Goal: Task Accomplishment & Management: Manage account settings

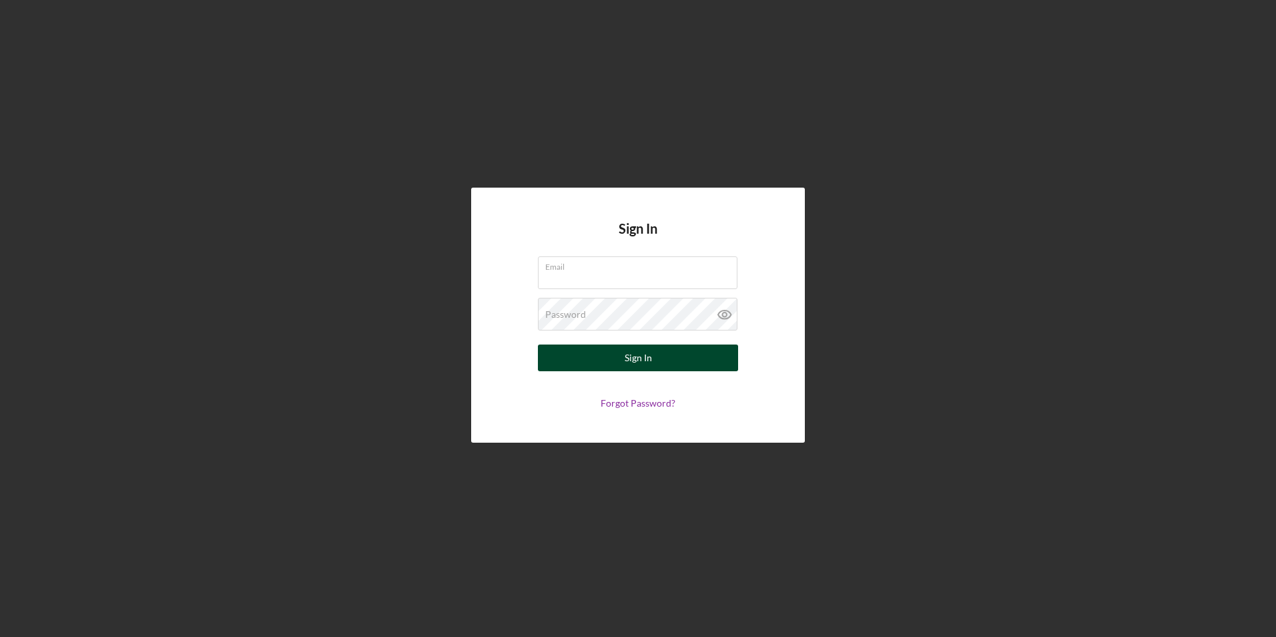
type input "[PERSON_NAME][EMAIL_ADDRESS][DOMAIN_NAME]"
click at [622, 359] on button "Sign In" at bounding box center [638, 357] width 200 height 27
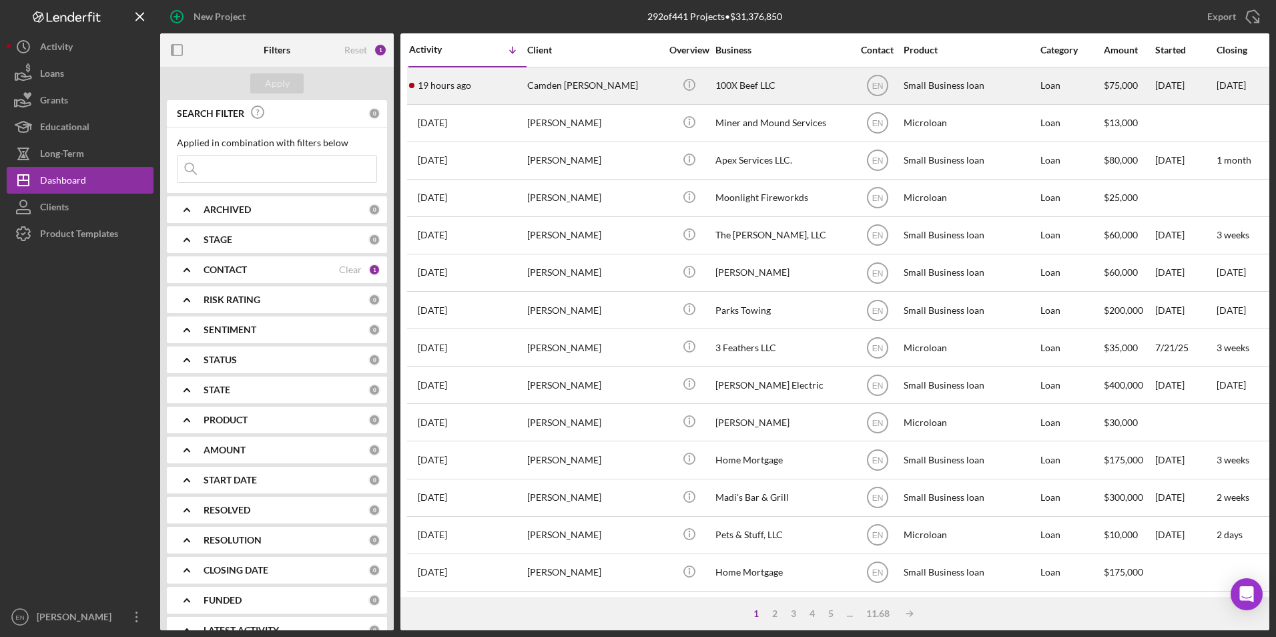
click at [544, 95] on div "Camden [PERSON_NAME]" at bounding box center [594, 85] width 134 height 35
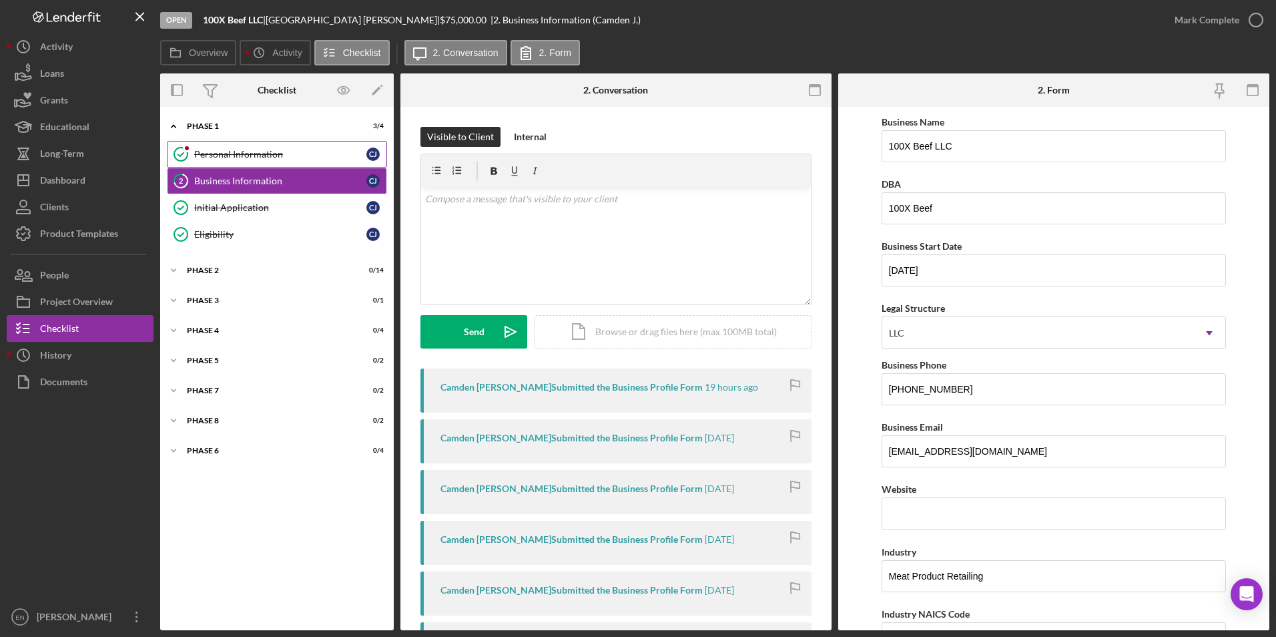
click at [233, 150] on div "Personal Information" at bounding box center [280, 154] width 172 height 11
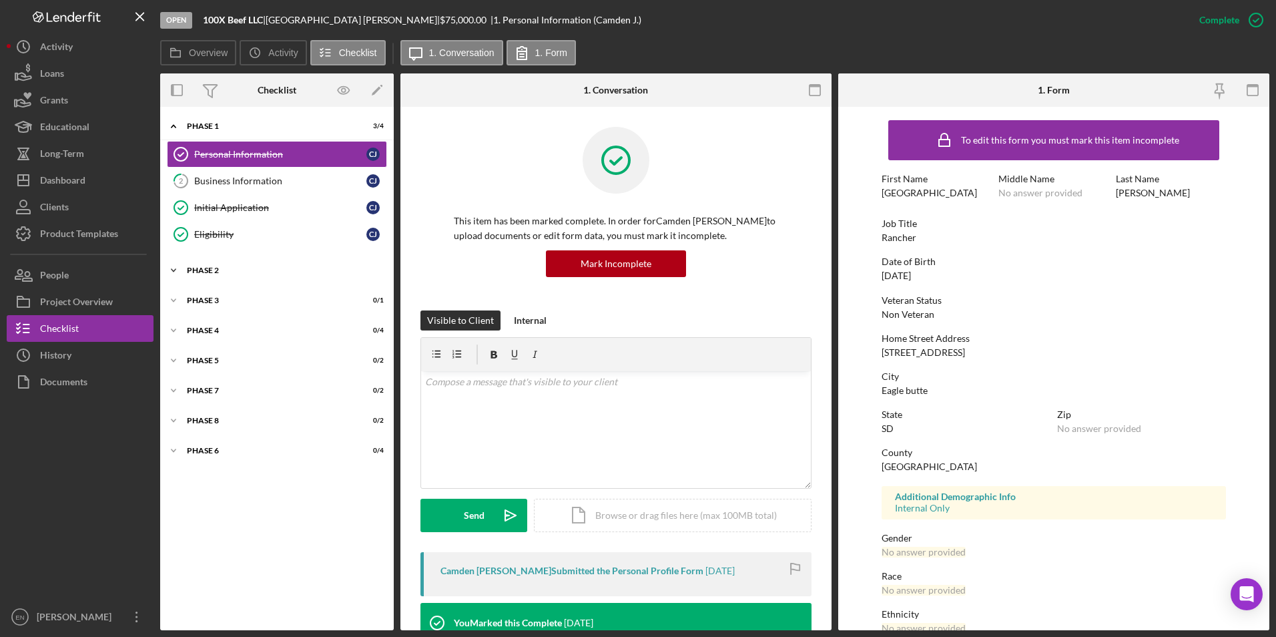
click at [188, 270] on div "Phase 2" at bounding box center [282, 270] width 190 height 8
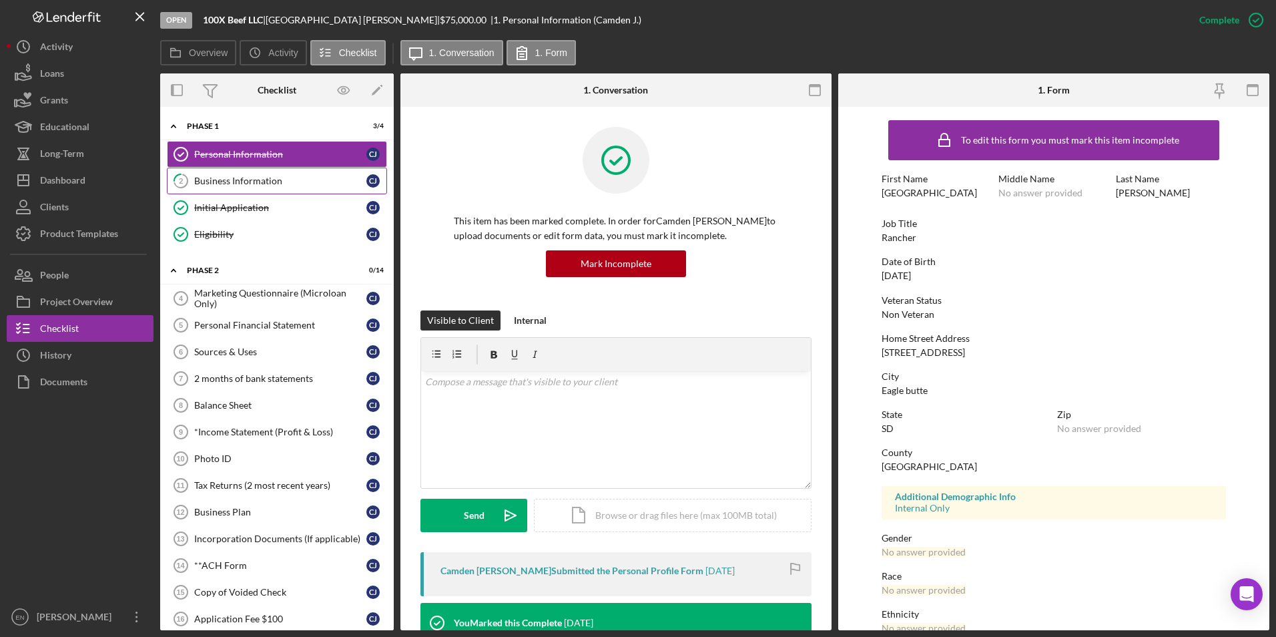
click at [191, 180] on icon "2" at bounding box center [180, 180] width 33 height 33
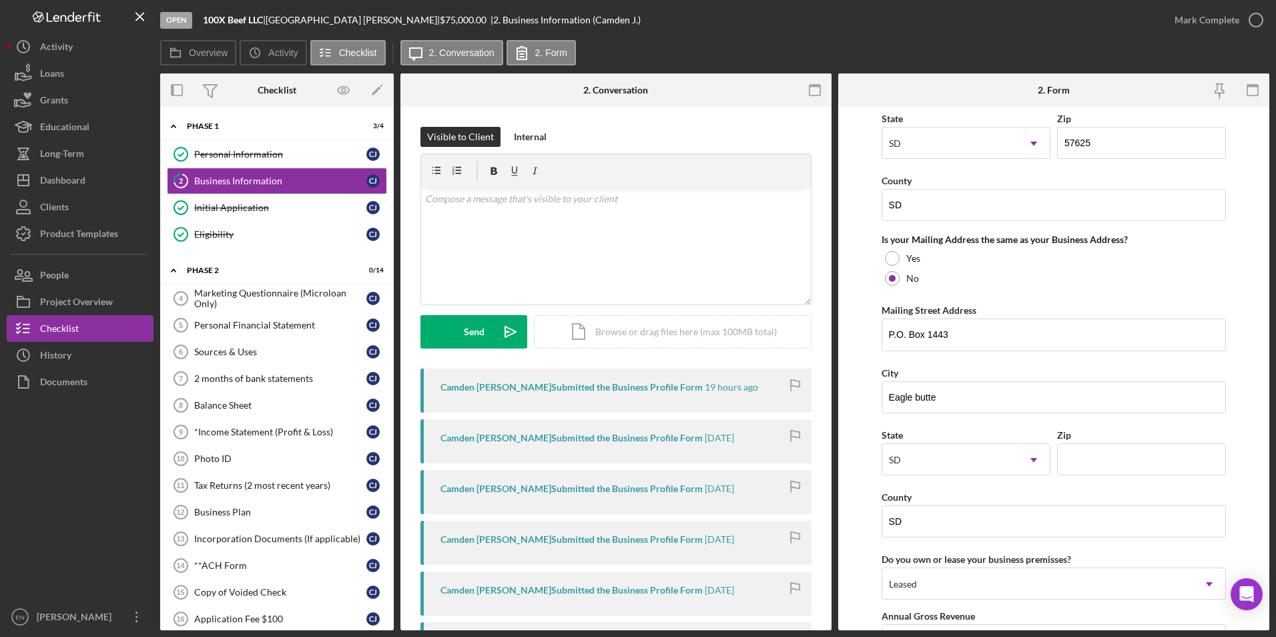
scroll to position [935, 0]
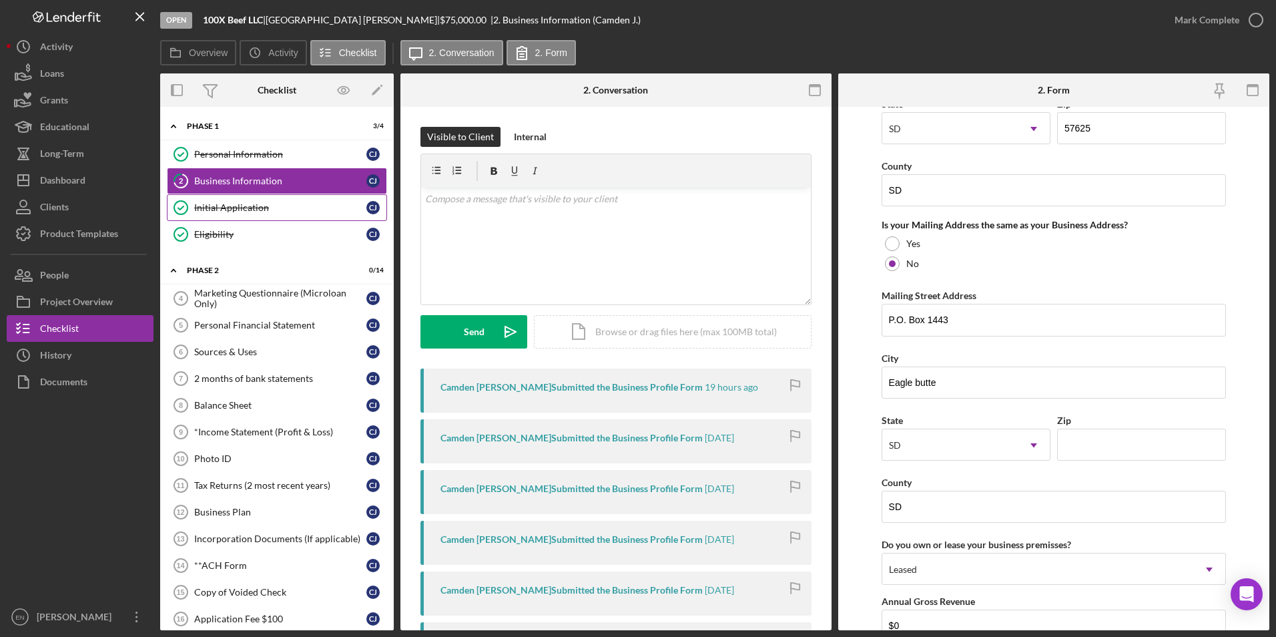
click at [222, 208] on div "Initial Application" at bounding box center [280, 207] width 172 height 11
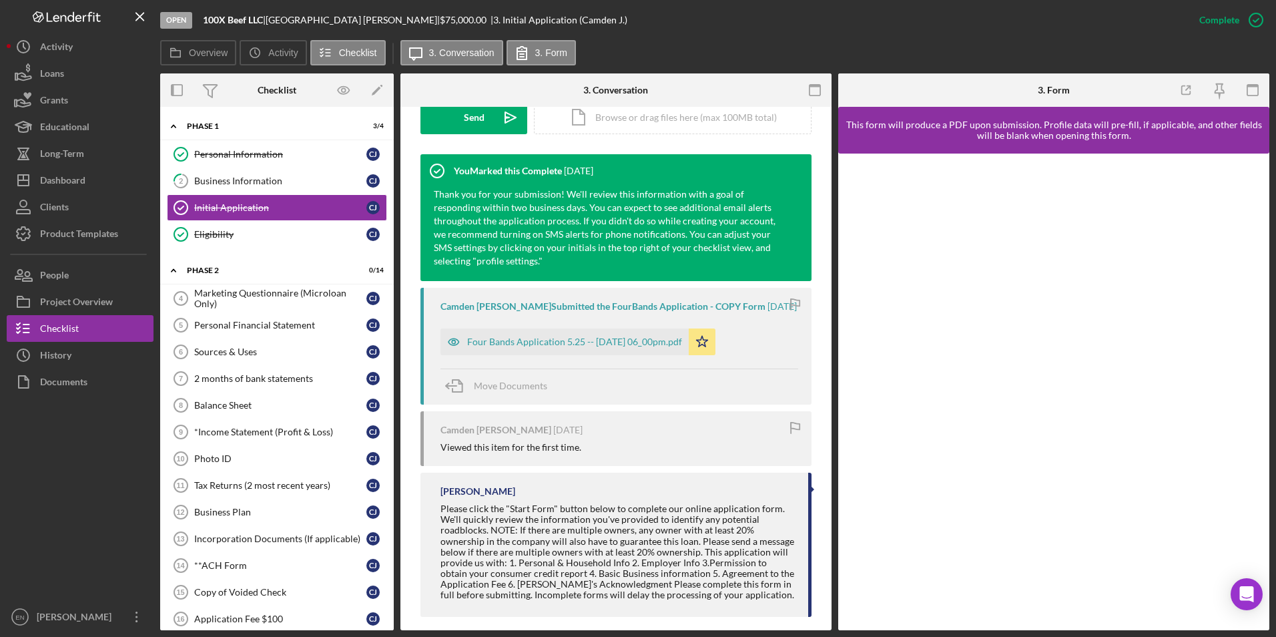
scroll to position [401, 0]
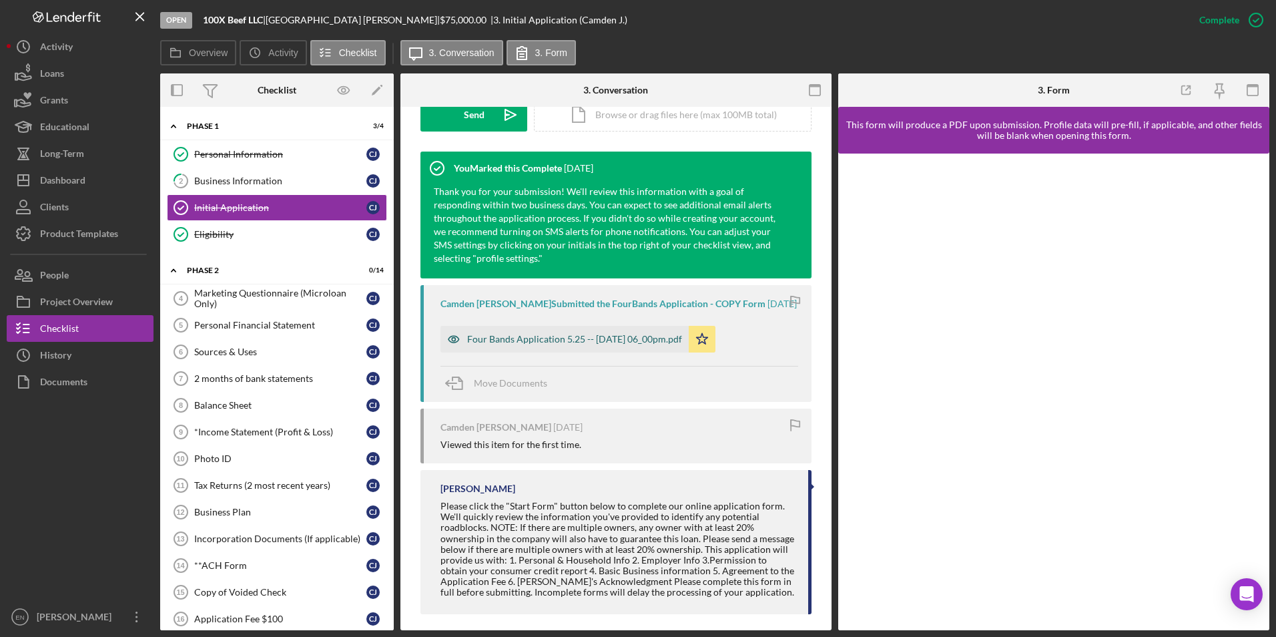
click at [555, 342] on div "Four Bands Application 5.25 -- [DATE] 06_00pm.pdf" at bounding box center [574, 339] width 215 height 11
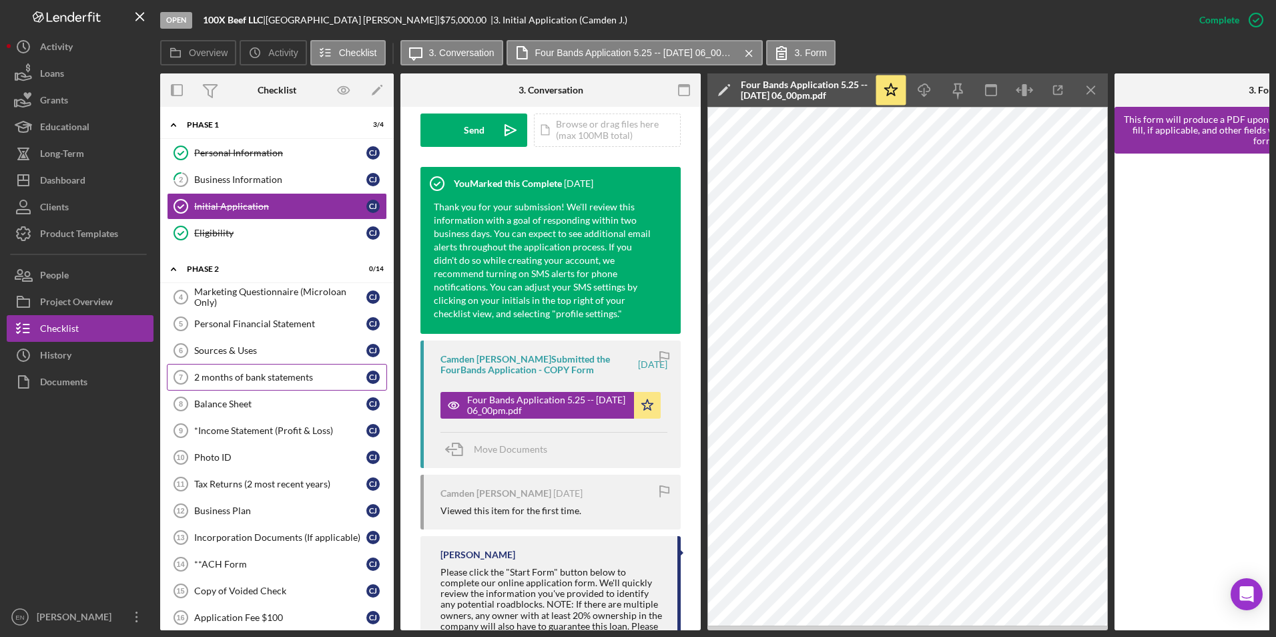
scroll to position [0, 0]
click at [231, 182] on div "Business Information" at bounding box center [280, 181] width 172 height 11
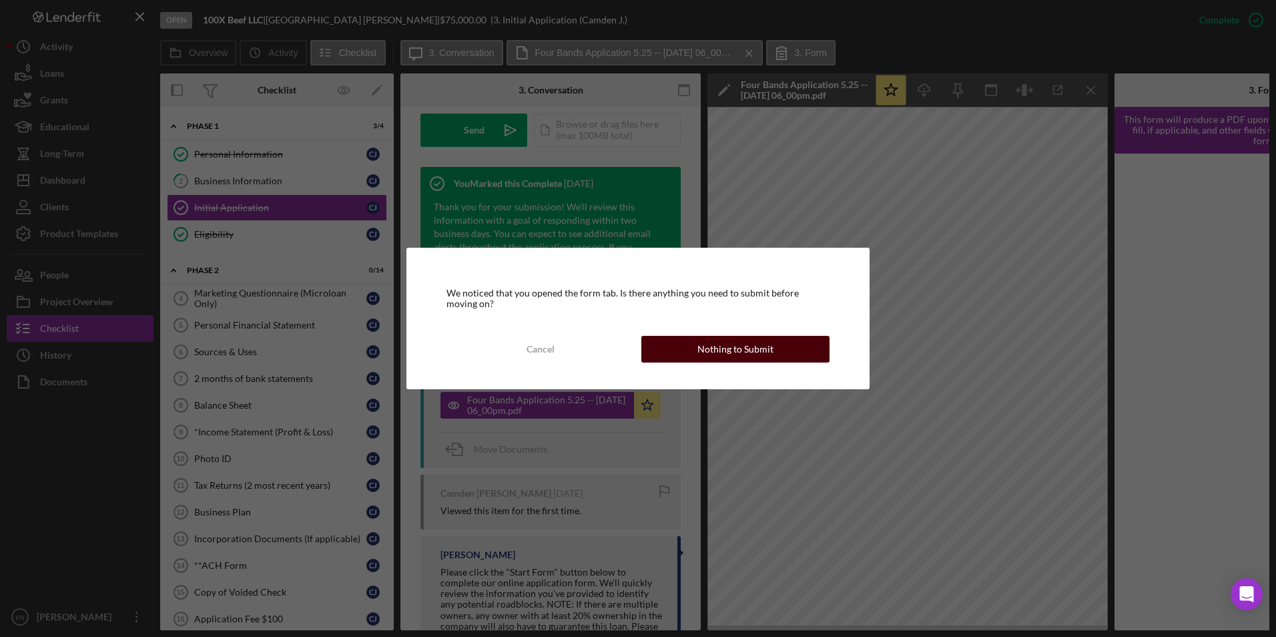
click at [736, 350] on div "Nothing to Submit" at bounding box center [736, 349] width 76 height 27
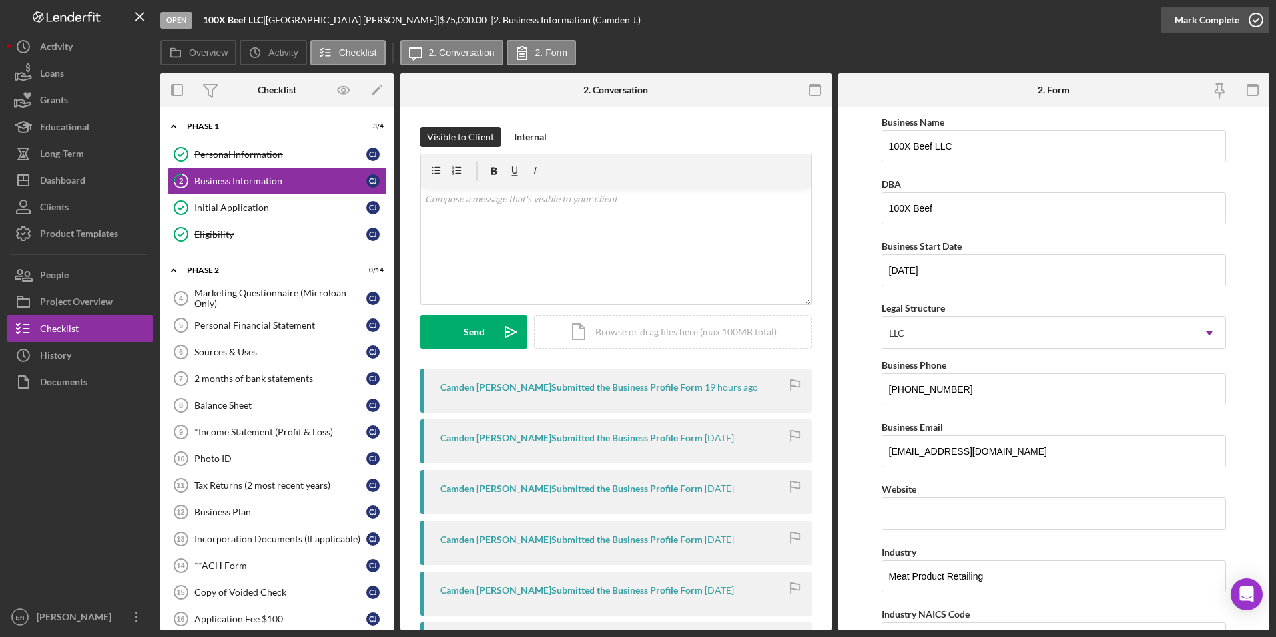
click at [1247, 15] on icon "button" at bounding box center [1256, 19] width 33 height 33
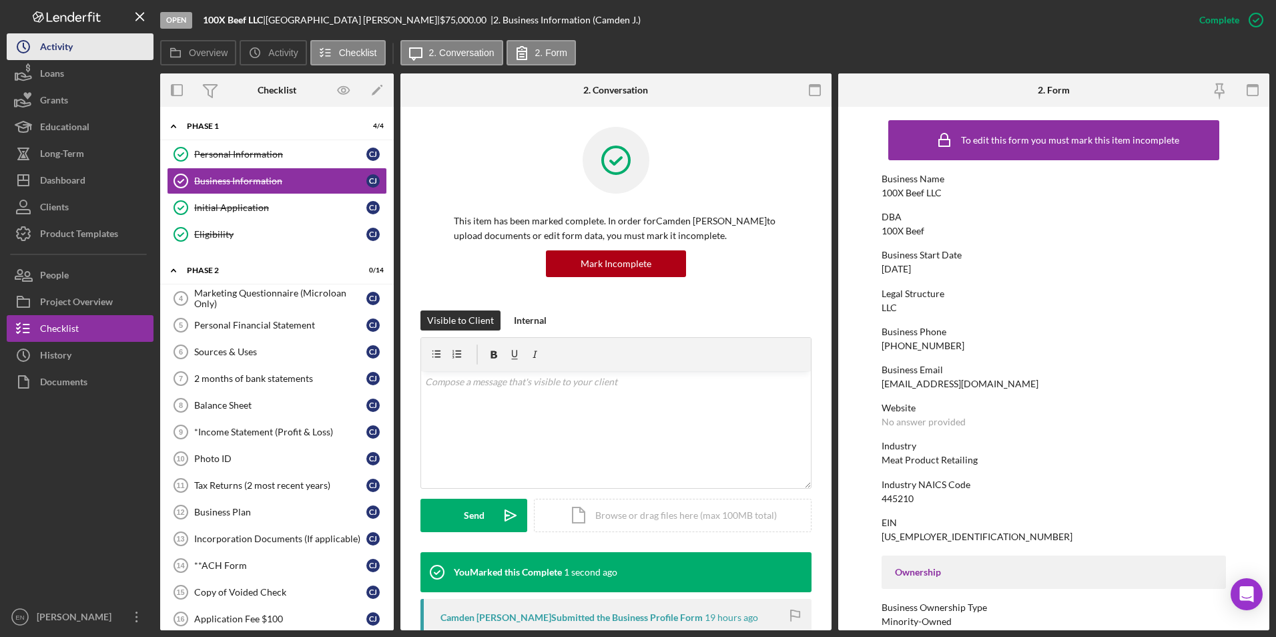
click at [29, 54] on icon "Icon/History" at bounding box center [23, 46] width 33 height 33
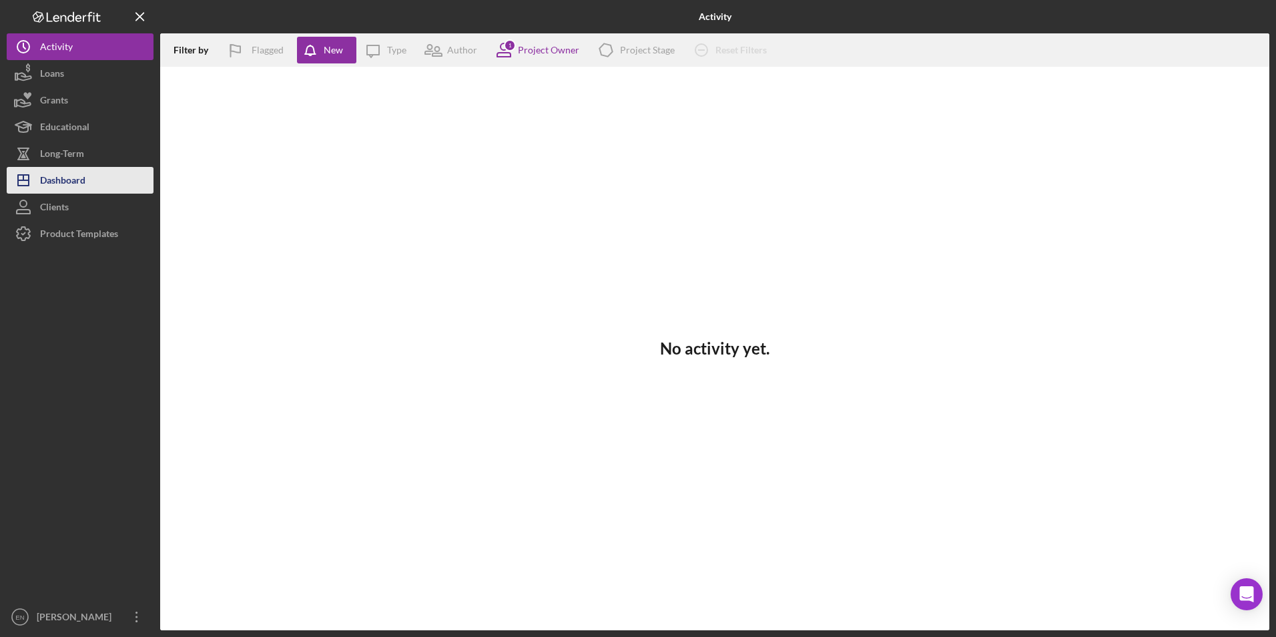
click at [85, 182] on div "Dashboard" at bounding box center [62, 182] width 45 height 30
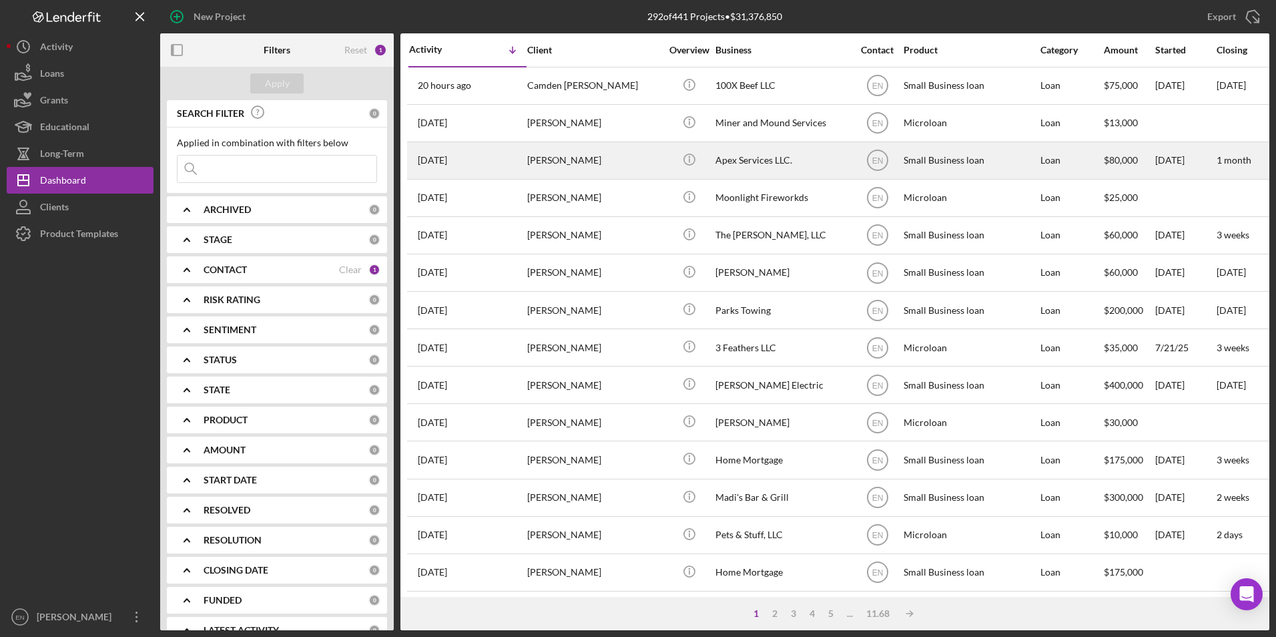
click at [545, 168] on div "[PERSON_NAME]" at bounding box center [594, 160] width 134 height 35
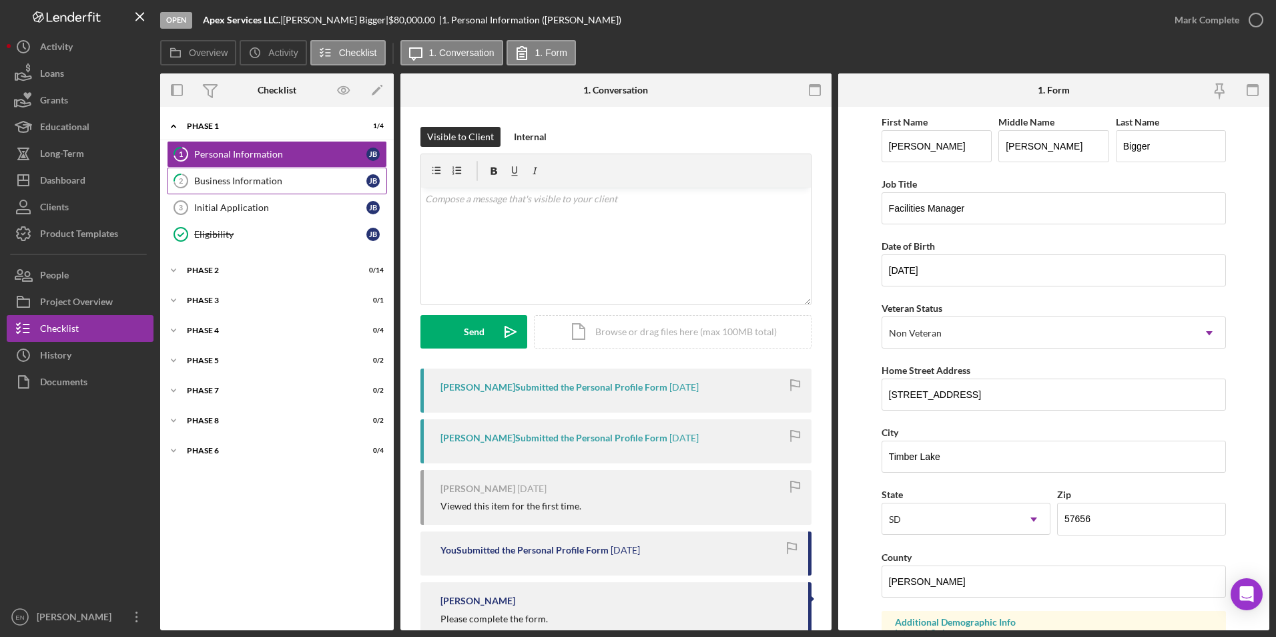
click at [239, 182] on div "Business Information" at bounding box center [280, 181] width 172 height 11
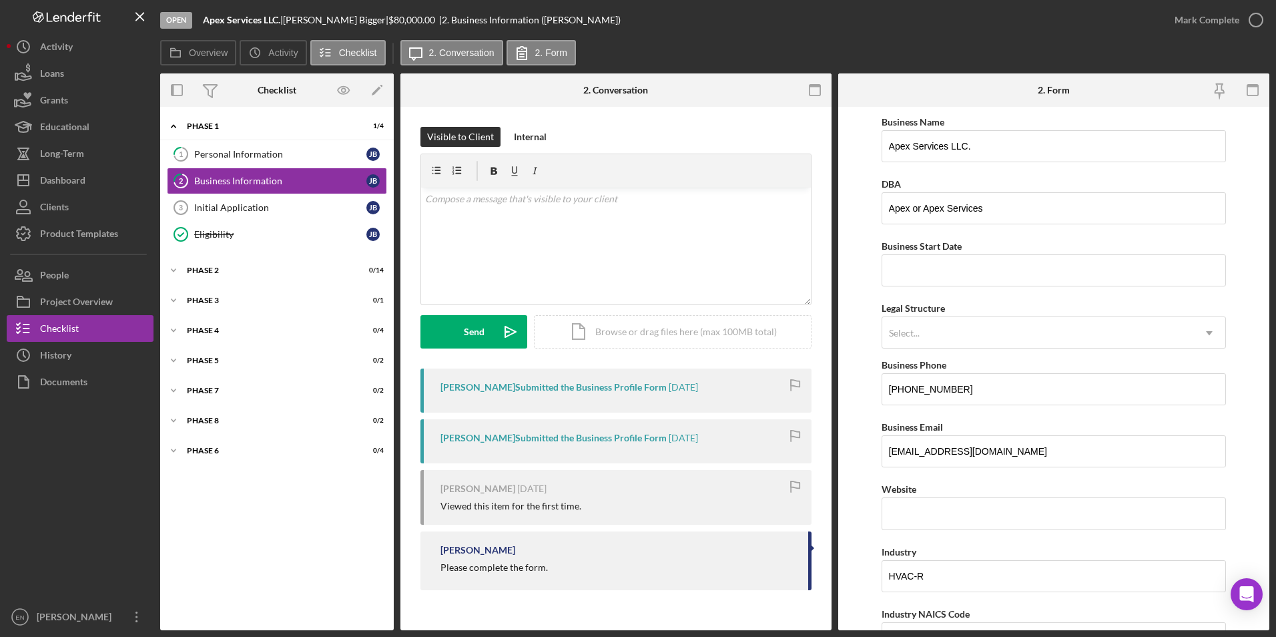
scroll to position [67, 0]
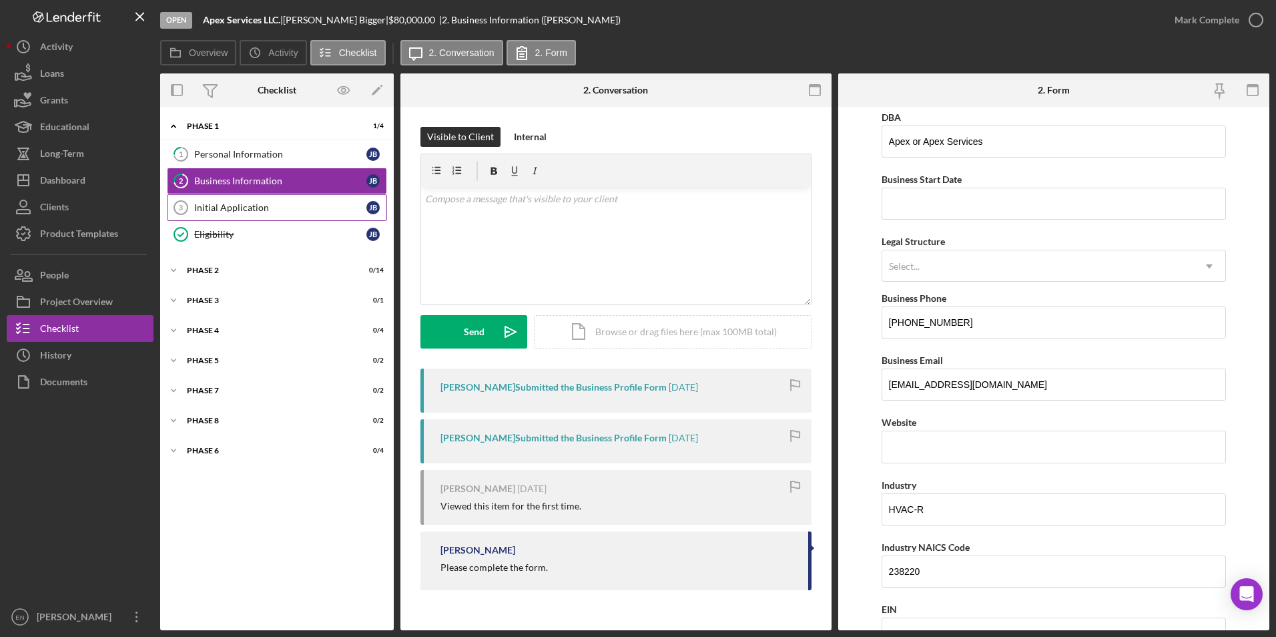
click at [227, 210] on div "Initial Application" at bounding box center [280, 207] width 172 height 11
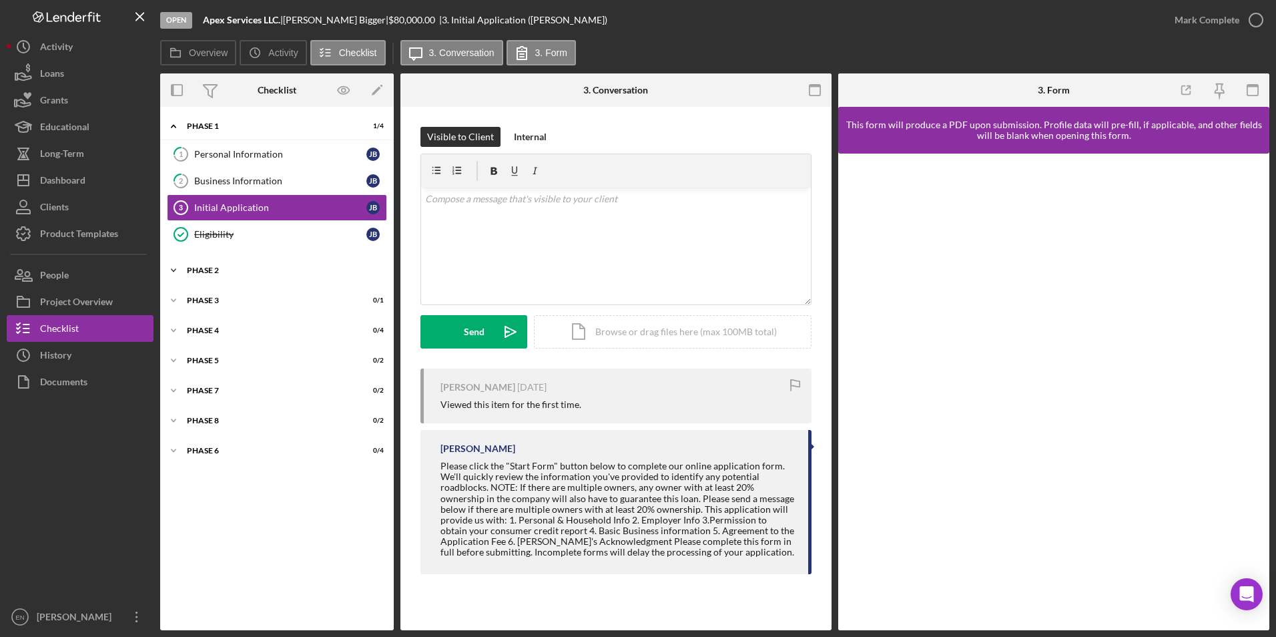
click at [214, 273] on div "Phase 2" at bounding box center [282, 270] width 190 height 8
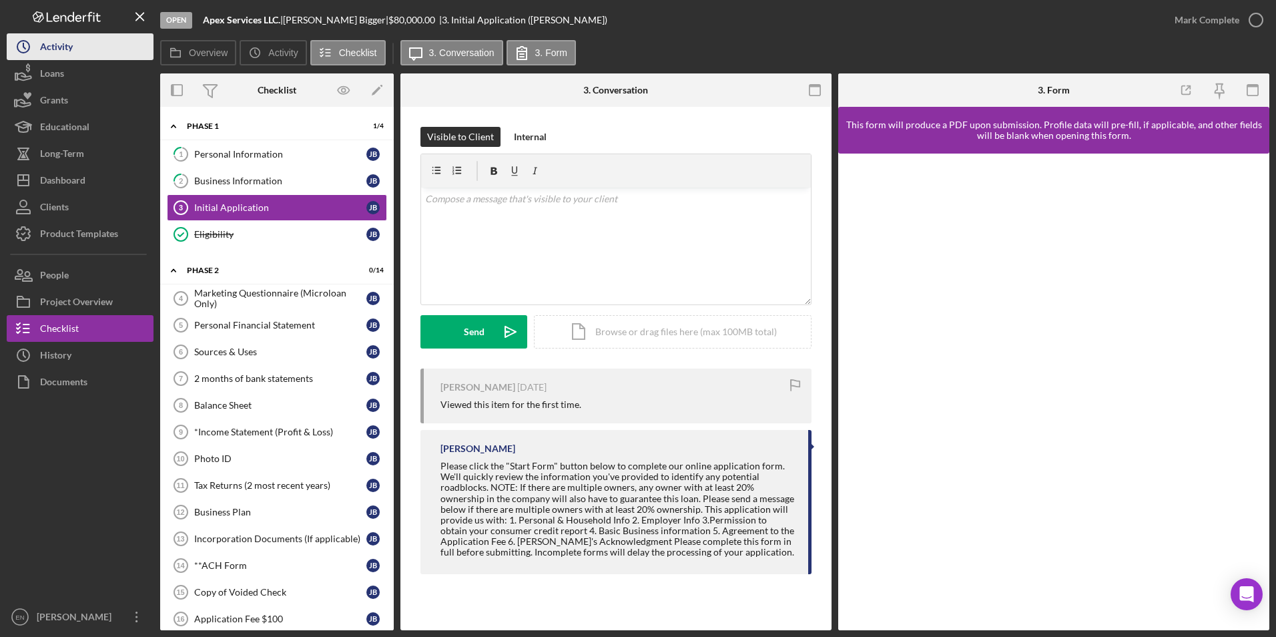
click at [85, 51] on button "Icon/History Activity" at bounding box center [80, 46] width 147 height 27
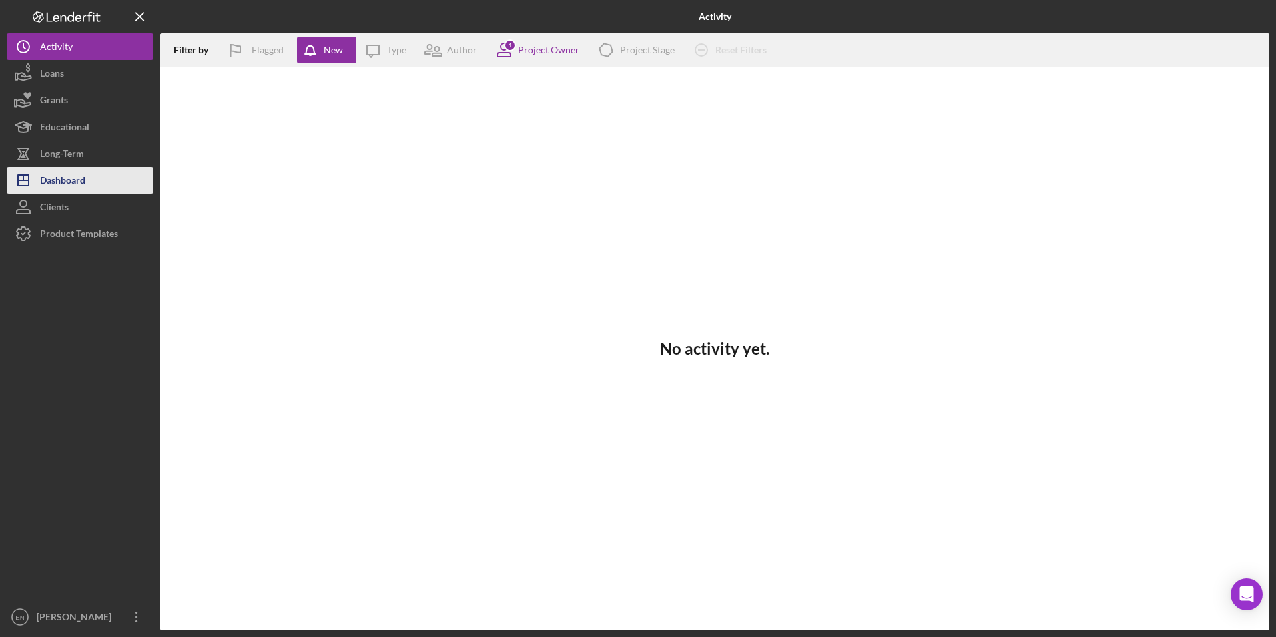
click at [61, 184] on div "Dashboard" at bounding box center [62, 182] width 45 height 30
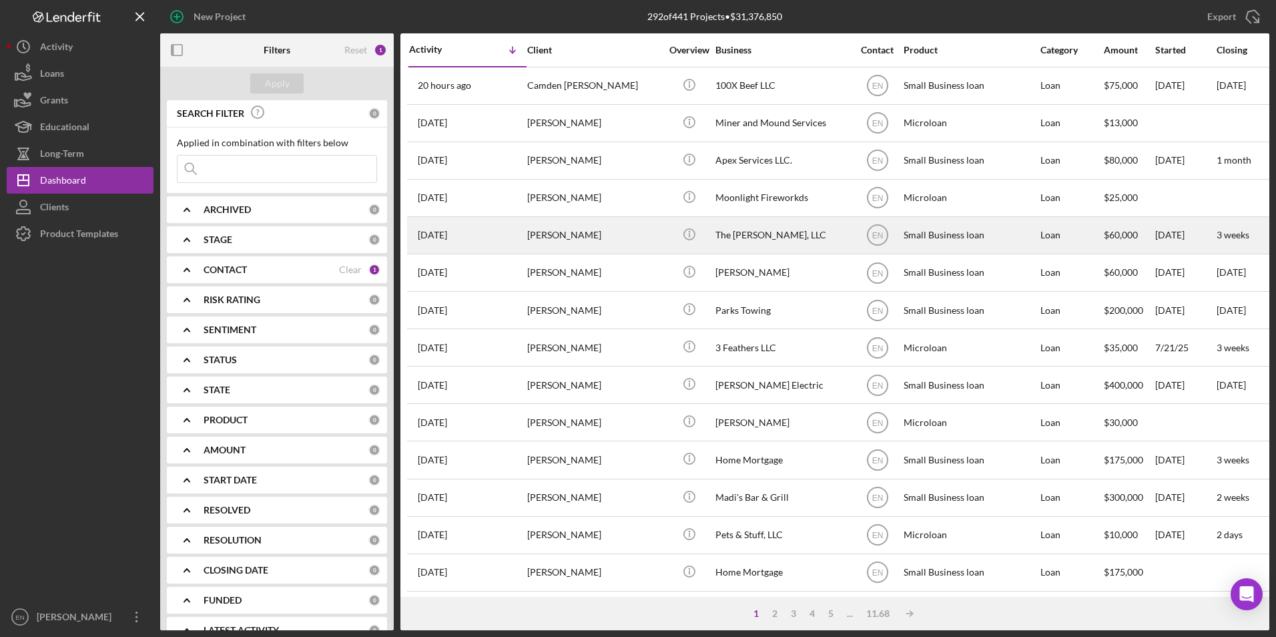
click at [553, 236] on div "[PERSON_NAME]" at bounding box center [594, 235] width 134 height 35
